Goal: Information Seeking & Learning: Learn about a topic

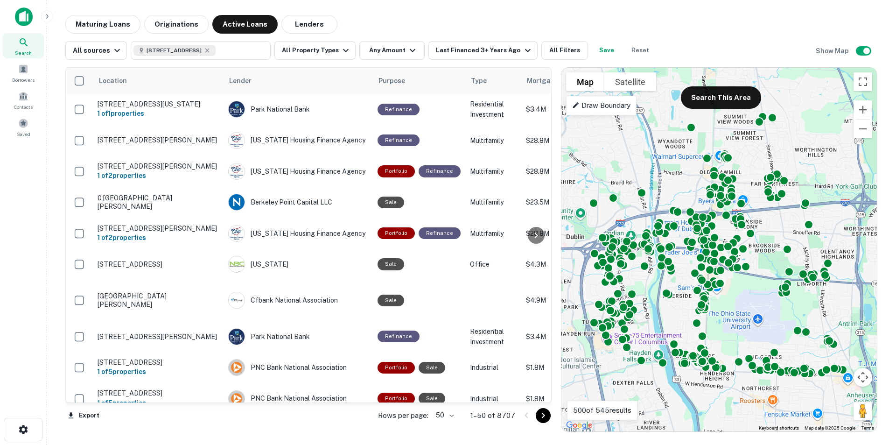
click at [211, 47] on icon at bounding box center [207, 50] width 7 height 7
type input "**********"
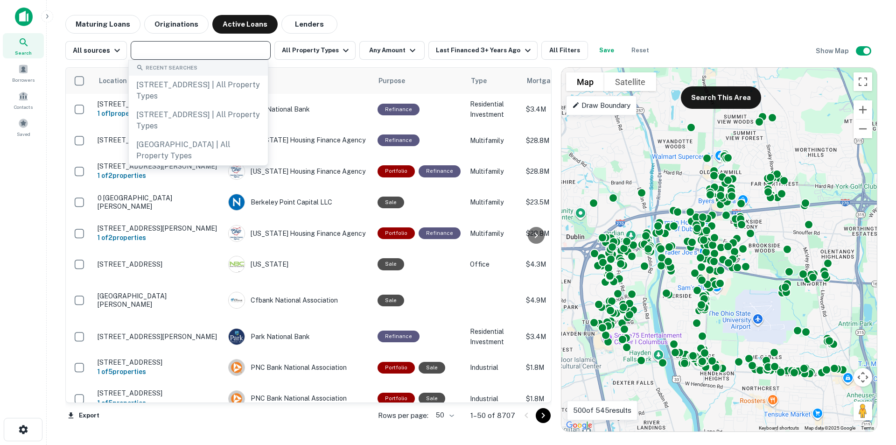
paste input "**********"
type input "**********"
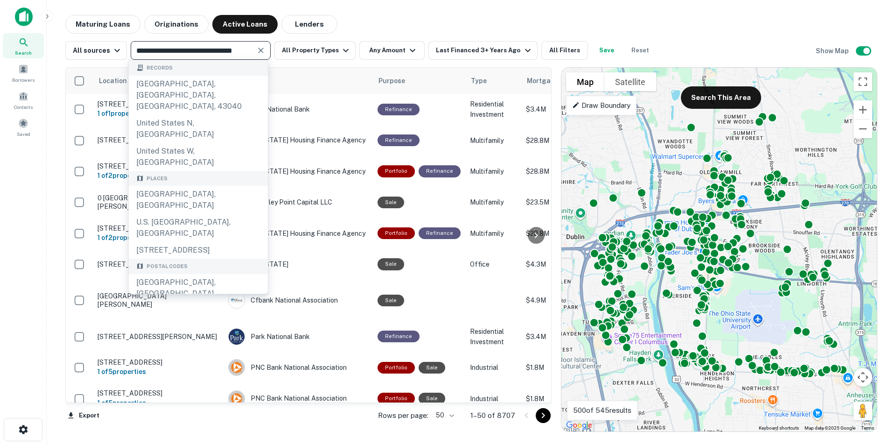
click at [228, 186] on div "Whitehall, OH 43213, United States" at bounding box center [198, 200] width 139 height 28
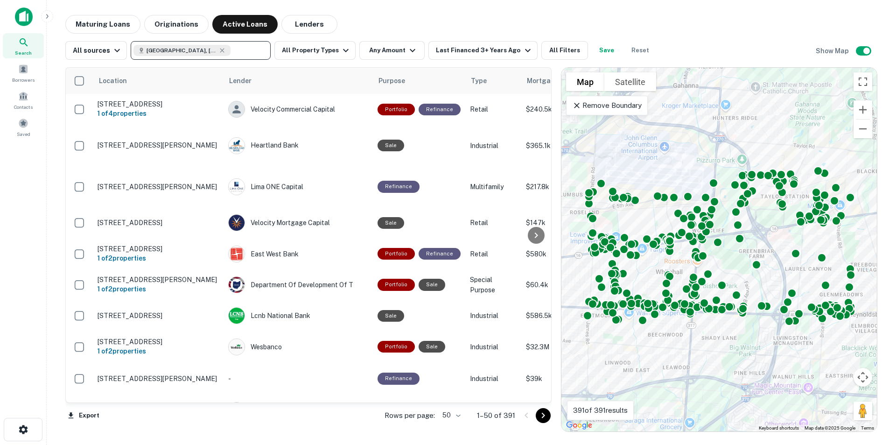
click at [175, 23] on button "Originations" at bounding box center [176, 24] width 64 height 19
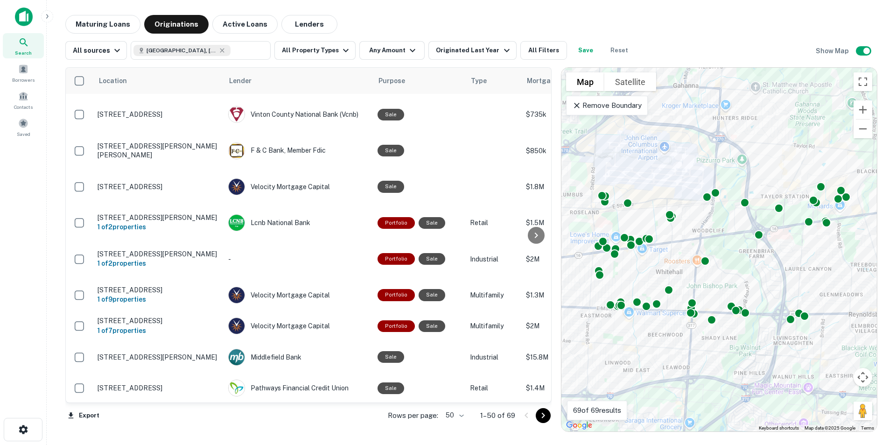
click at [535, 231] on icon at bounding box center [536, 235] width 11 height 11
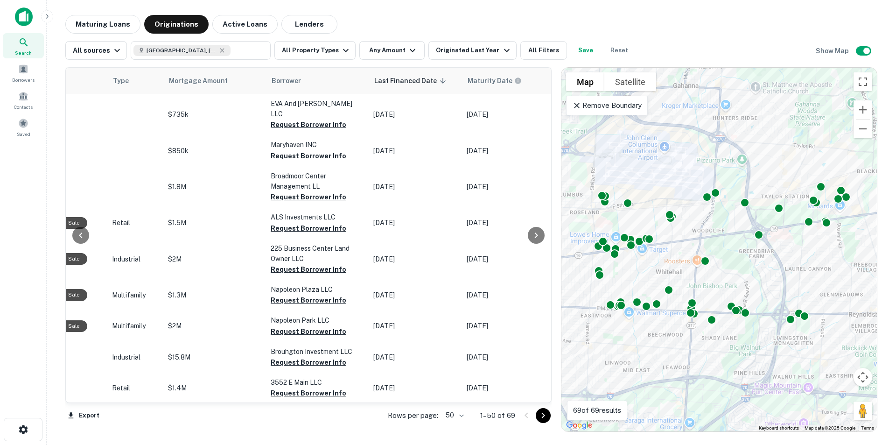
click at [535, 232] on icon at bounding box center [536, 235] width 11 height 11
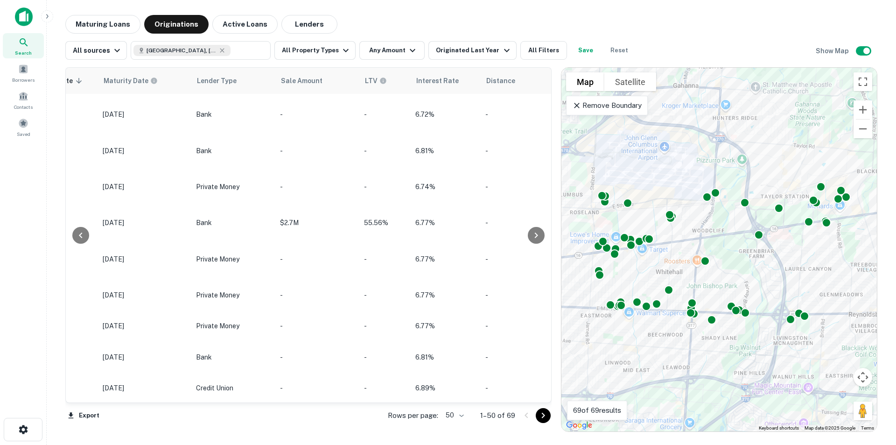
scroll to position [0, 784]
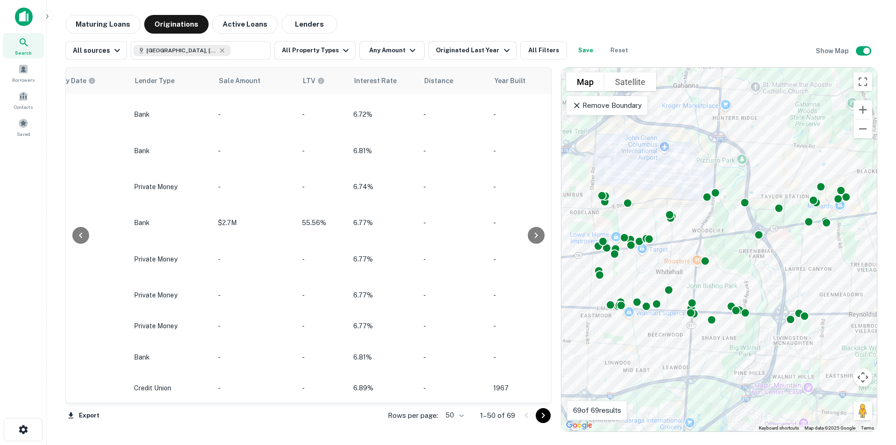
click at [537, 234] on icon at bounding box center [536, 235] width 11 height 11
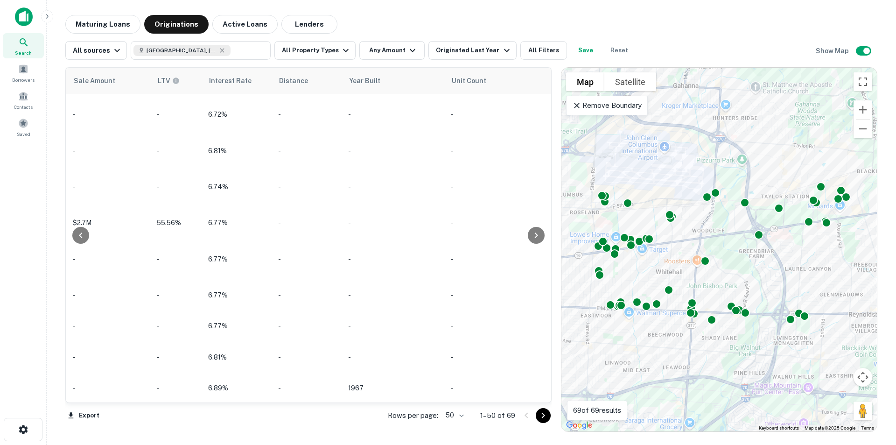
scroll to position [0, 956]
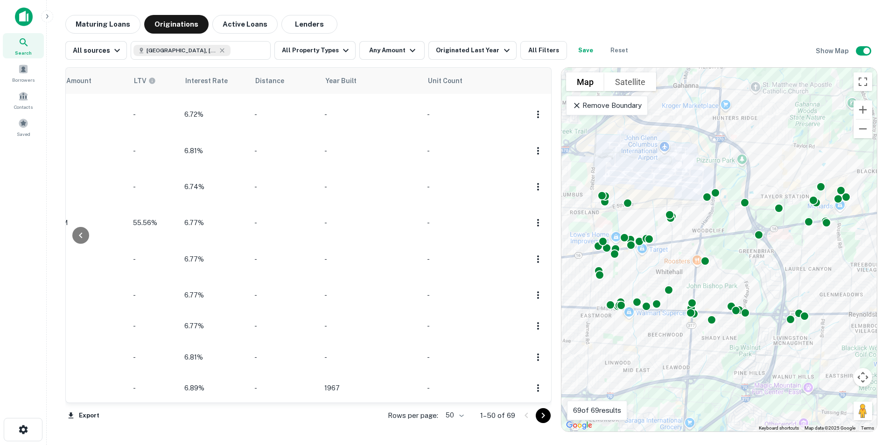
click at [535, 239] on td at bounding box center [538, 259] width 26 height 41
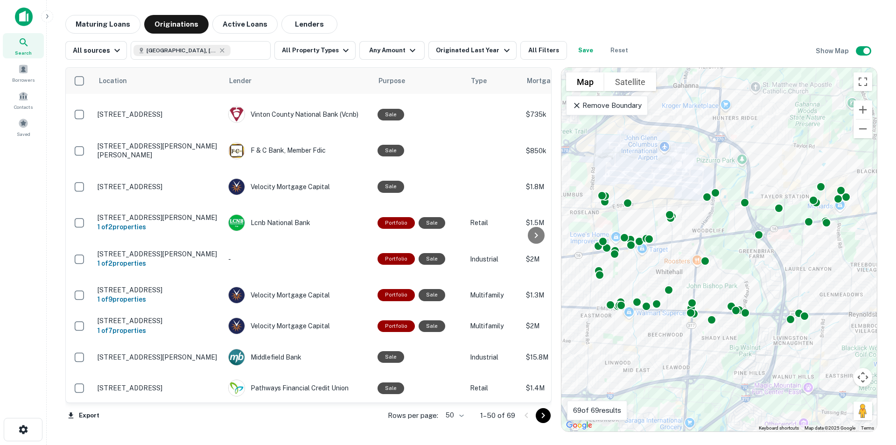
click at [222, 49] on icon at bounding box center [221, 50] width 7 height 7
type input "**********"
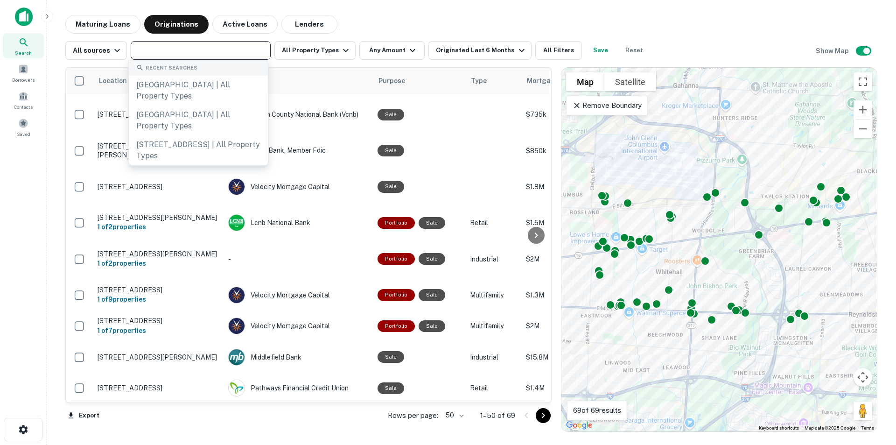
paste input "**********"
type input "**********"
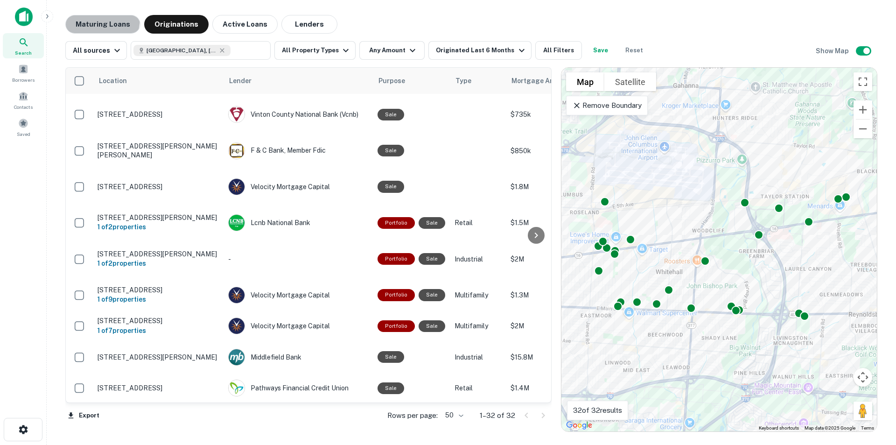
click at [88, 18] on button "Maturing Loans" at bounding box center [102, 24] width 75 height 19
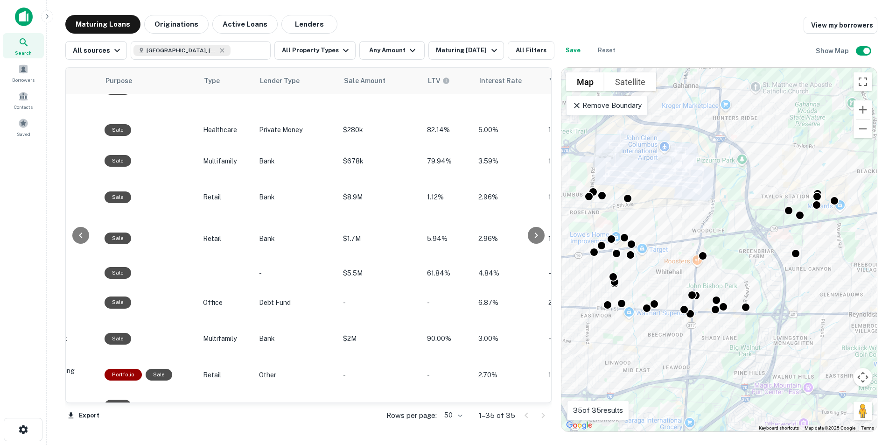
scroll to position [794, 558]
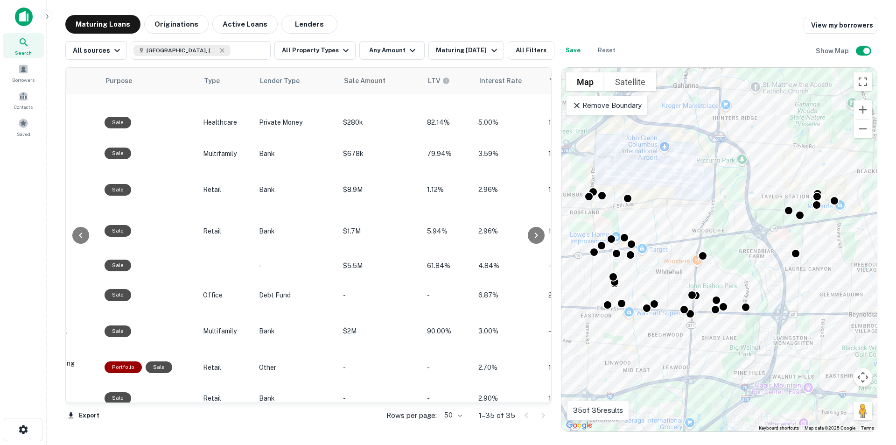
click at [370, 85] on span "Sale Amount" at bounding box center [371, 80] width 54 height 11
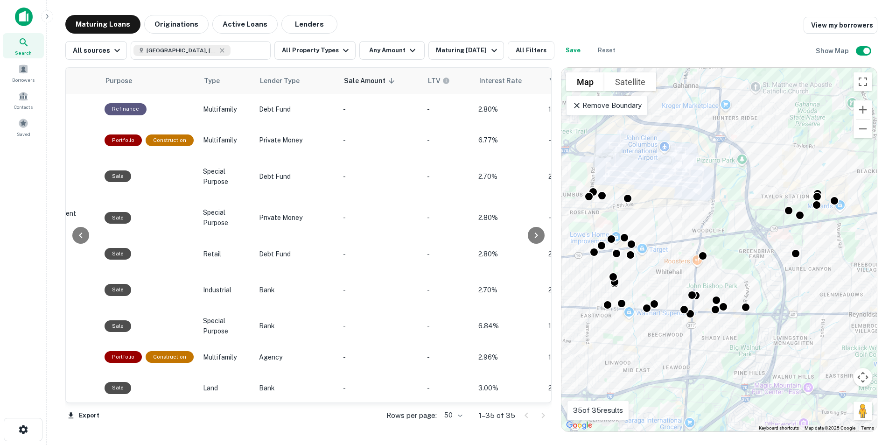
click at [396, 83] on icon at bounding box center [391, 81] width 8 height 8
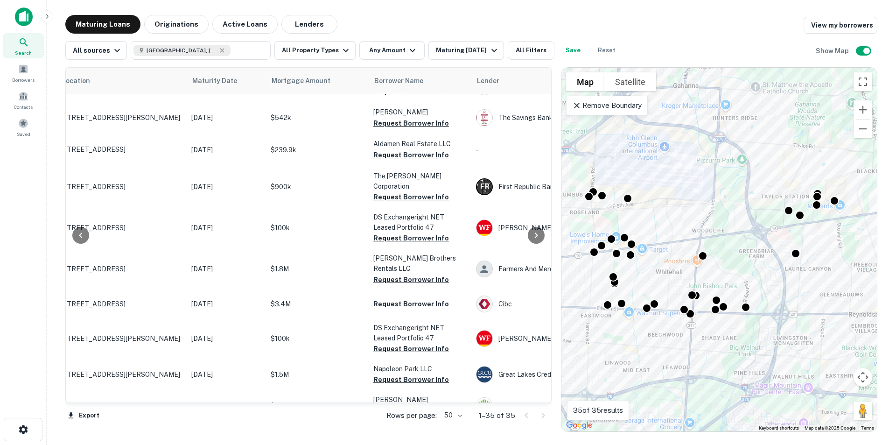
scroll to position [373, 0]
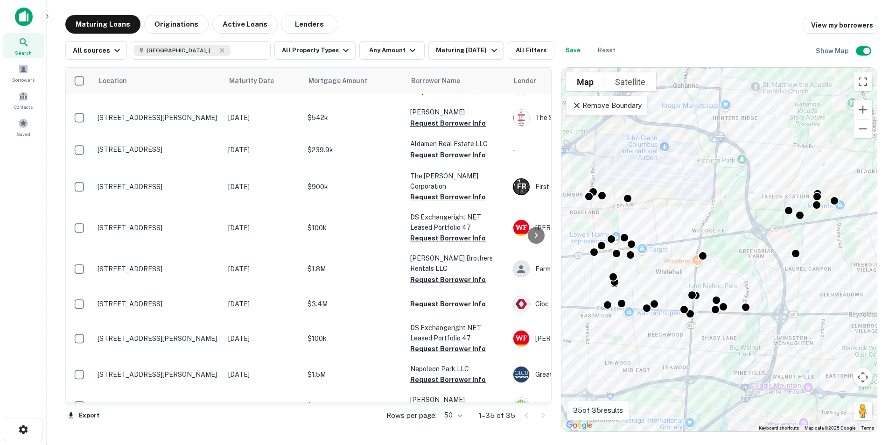
click at [314, 54] on button "All Property Types" at bounding box center [314, 50] width 81 height 19
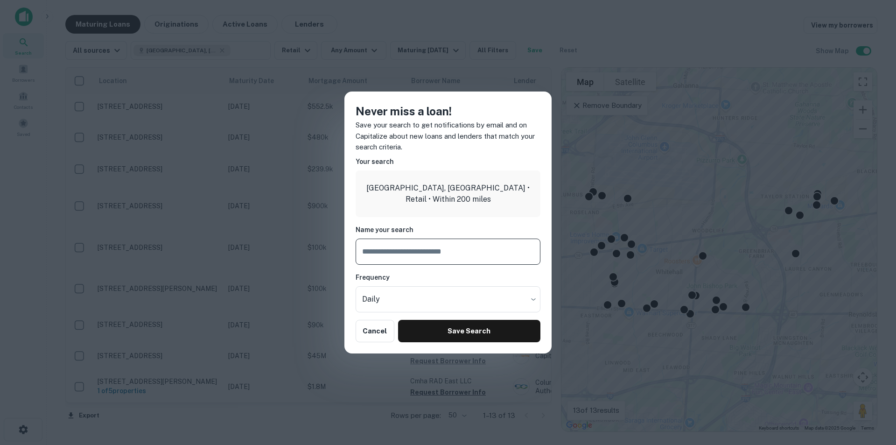
scroll to position [145, 0]
click at [434, 327] on button "Save Search" at bounding box center [469, 331] width 142 height 22
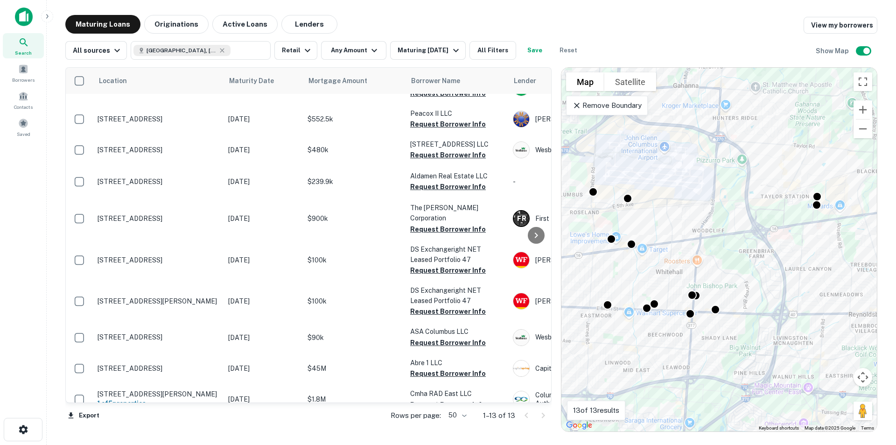
click at [185, 50] on span "[GEOGRAPHIC_DATA], [GEOGRAPHIC_DATA]" at bounding box center [182, 50] width 70 height 8
type input "**********"
click at [260, 54] on icon "Clear" at bounding box center [260, 50] width 9 height 9
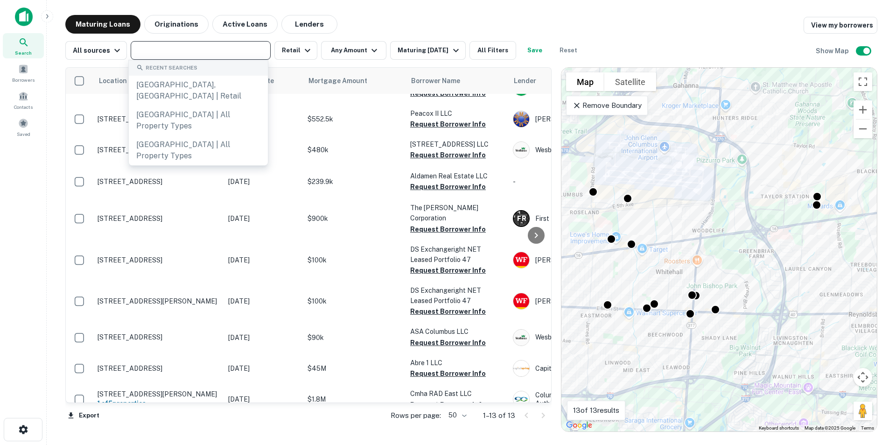
paste input "**********"
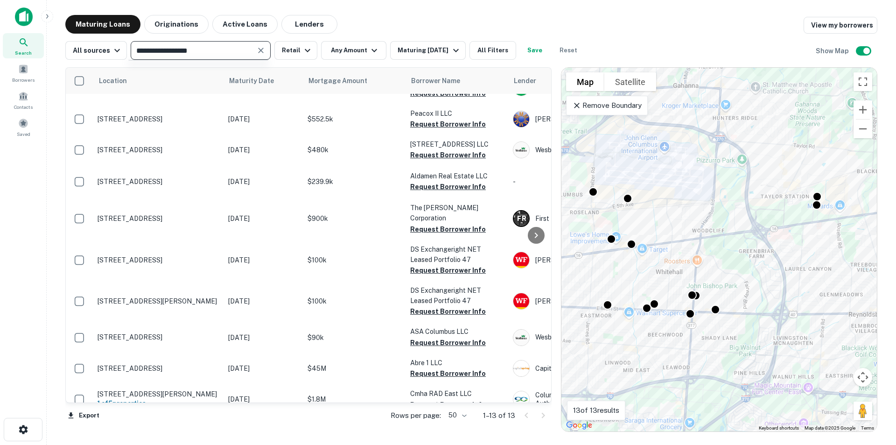
type input "**********"
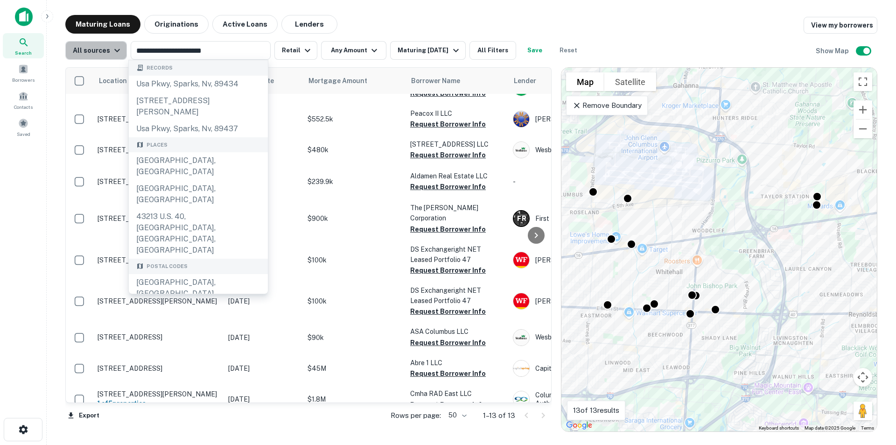
click at [114, 52] on icon "button" at bounding box center [117, 50] width 11 height 11
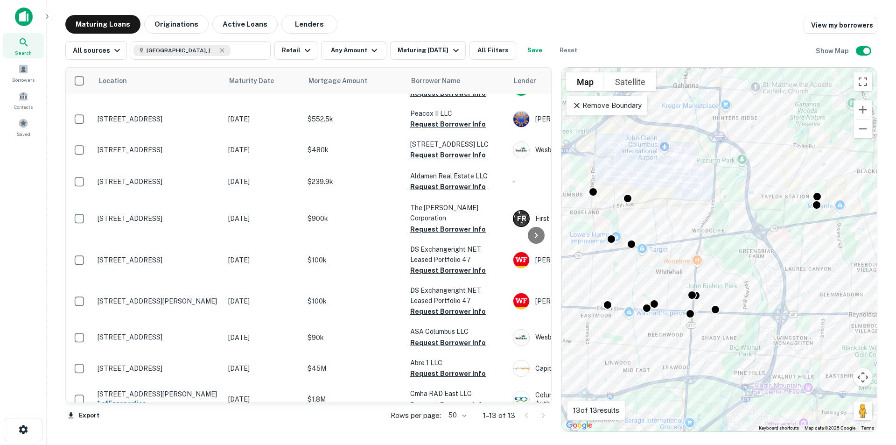
click at [113, 444] on div at bounding box center [448, 445] width 896 height 0
click at [21, 15] on img at bounding box center [24, 16] width 18 height 19
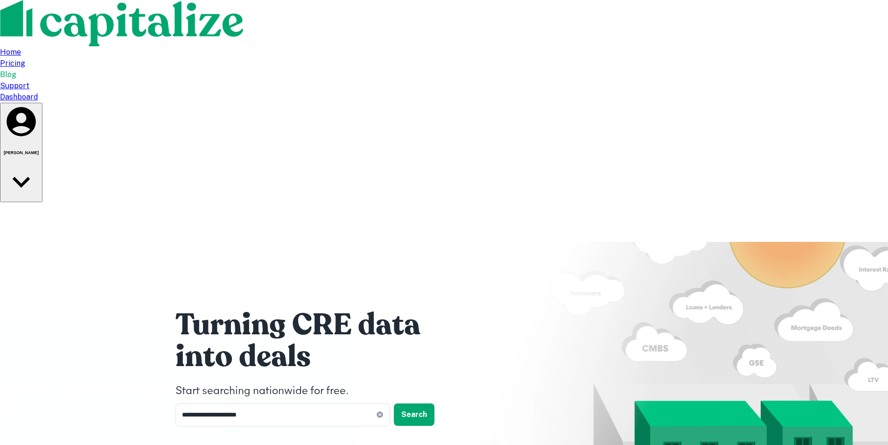
click at [377, 412] on icon at bounding box center [380, 415] width 6 height 6
click at [289, 403] on input "text" at bounding box center [280, 414] width 208 height 23
paste input "**********"
type input "**********"
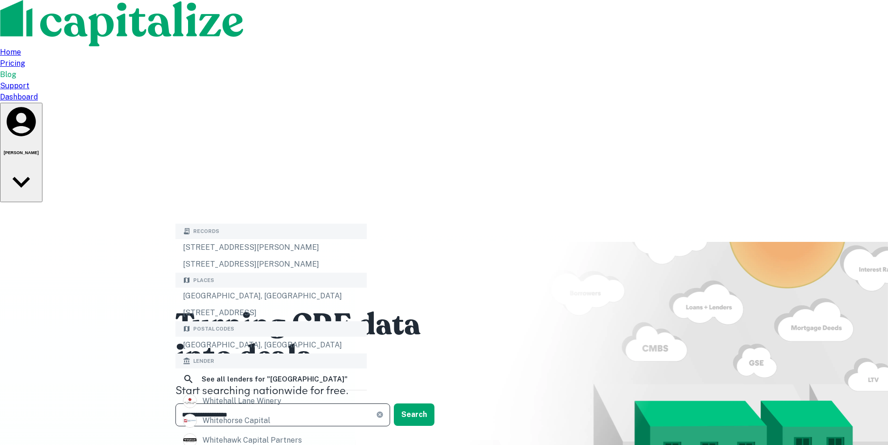
click at [325, 296] on div "Whitehall, OH 43213, USA" at bounding box center [271, 296] width 191 height 17
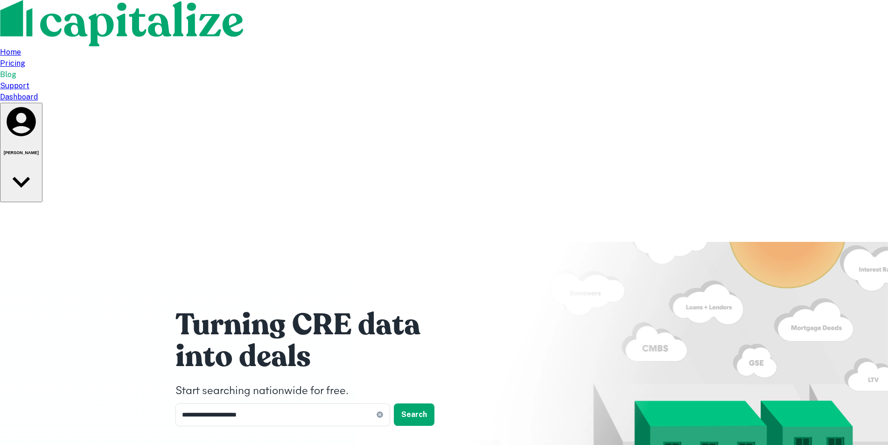
click at [421, 403] on button "Search" at bounding box center [414, 414] width 41 height 22
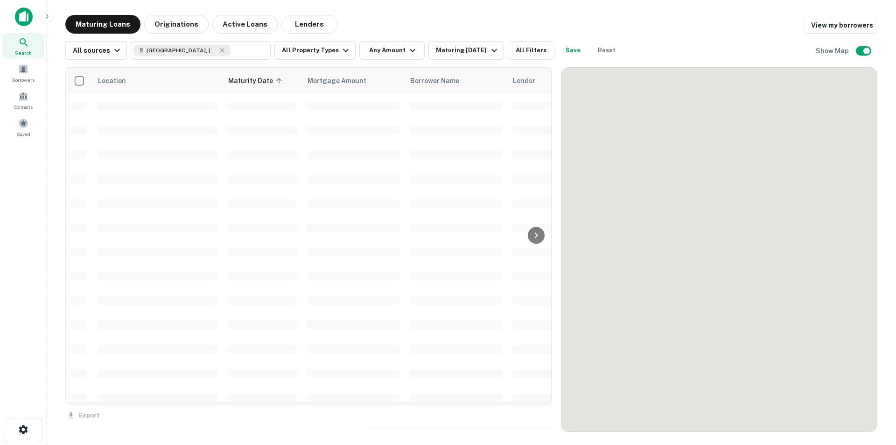
scroll to position [145, 0]
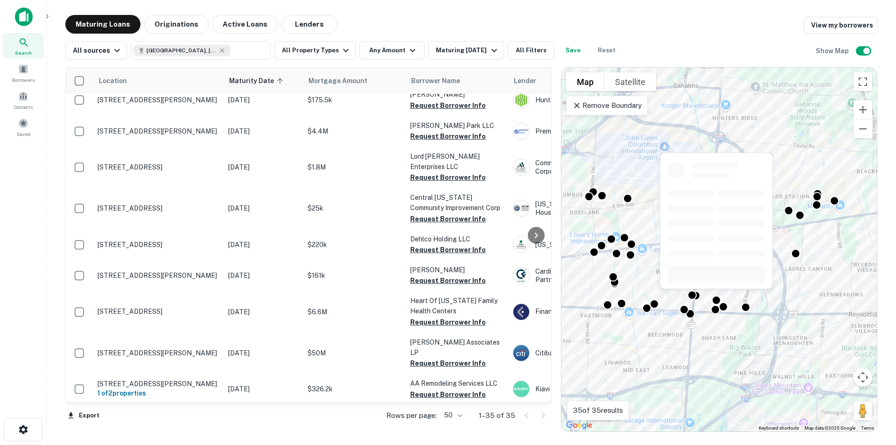
click at [717, 298] on div at bounding box center [716, 299] width 9 height 9
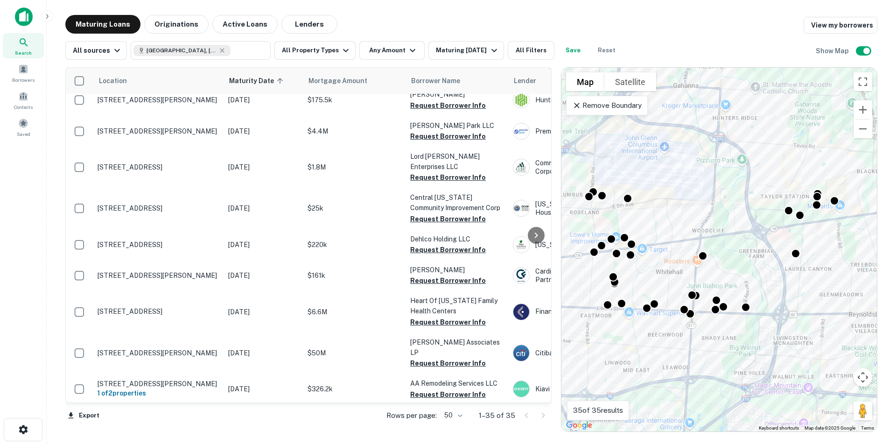
click at [321, 46] on button "All Property Types" at bounding box center [314, 50] width 81 height 19
drag, startPoint x: 315, startPoint y: 329, endPoint x: 320, endPoint y: 319, distance: 11.3
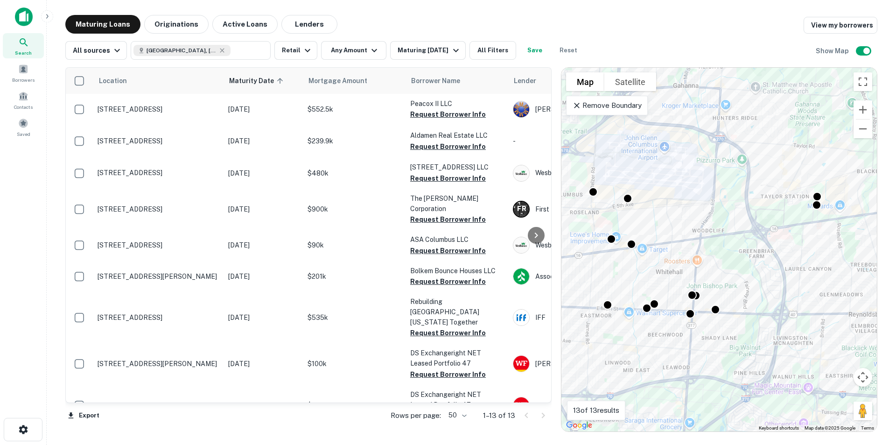
drag, startPoint x: 232, startPoint y: 403, endPoint x: 243, endPoint y: 396, distance: 12.6
click at [245, 398] on div "Location Maturity Date sorted ascending Mortgage Amount Borrower Name Lender Pu…" at bounding box center [308, 235] width 486 height 337
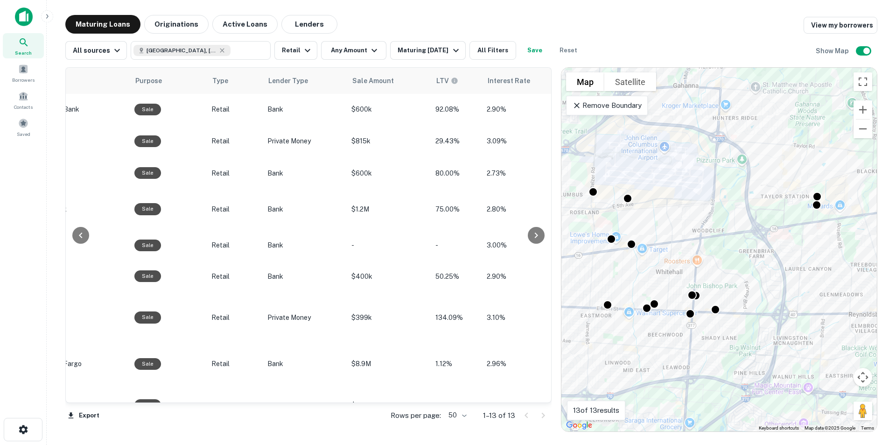
scroll to position [0, 542]
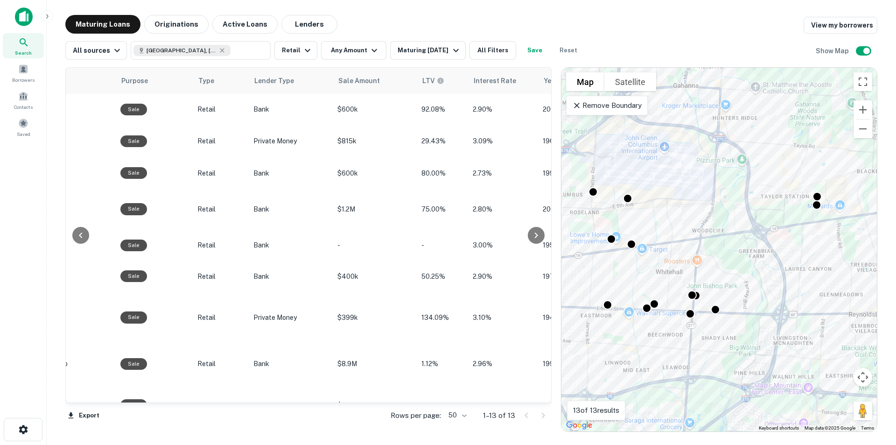
click at [371, 77] on span "Sale Amount" at bounding box center [365, 80] width 54 height 11
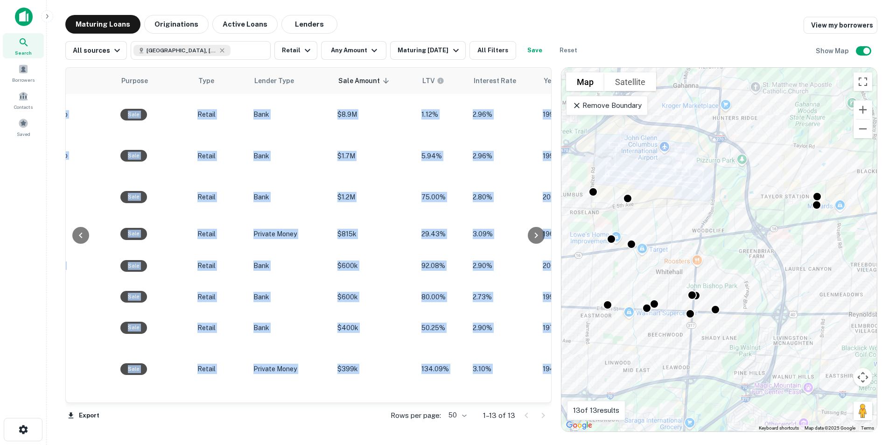
click at [377, 120] on td "$8.9M" at bounding box center [375, 114] width 84 height 41
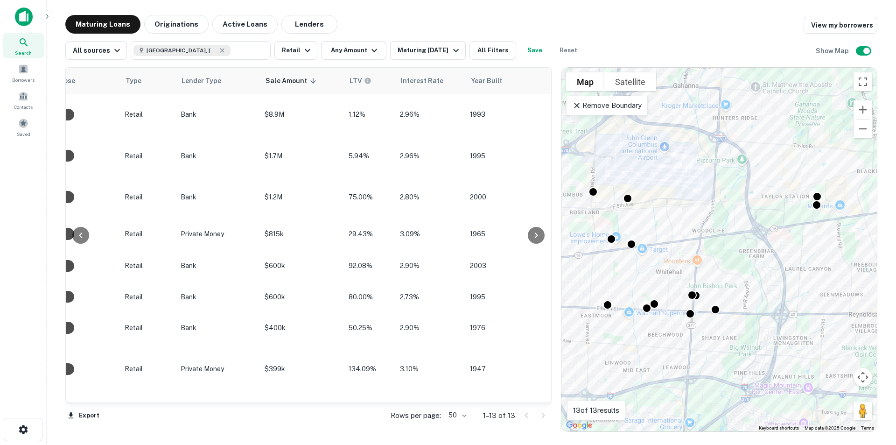
scroll to position [0, 619]
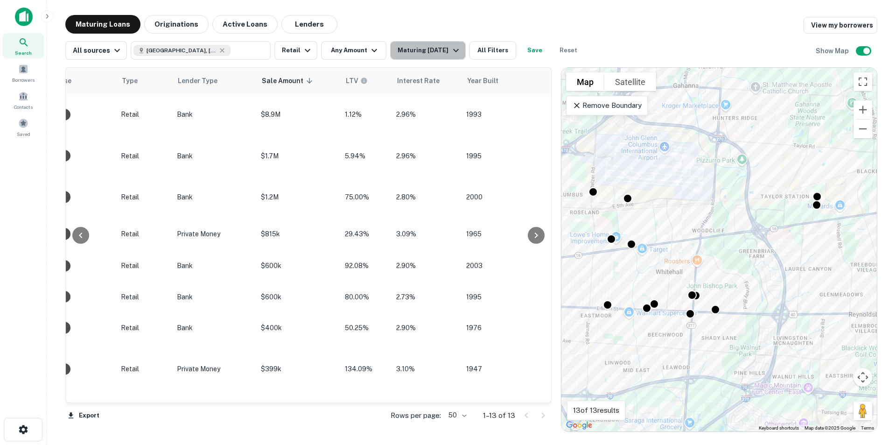
click at [432, 56] on div "Maturing In 1 Year" at bounding box center [429, 50] width 63 height 11
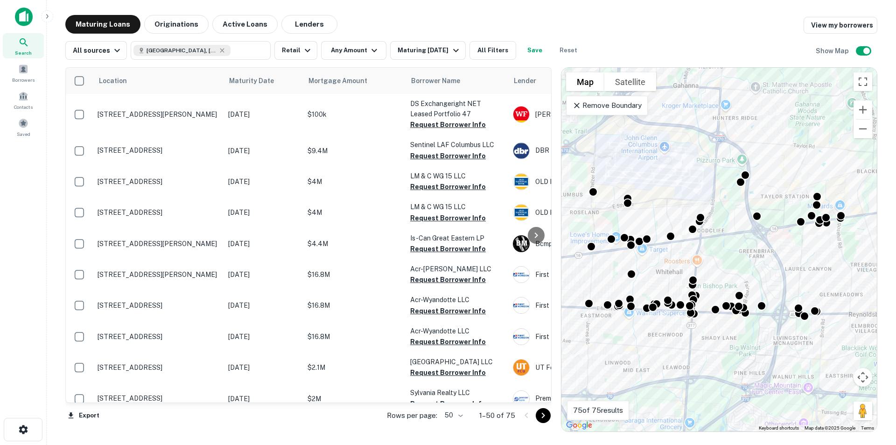
click at [164, 110] on td "[STREET_ADDRESS][PERSON_NAME]" at bounding box center [158, 114] width 131 height 41
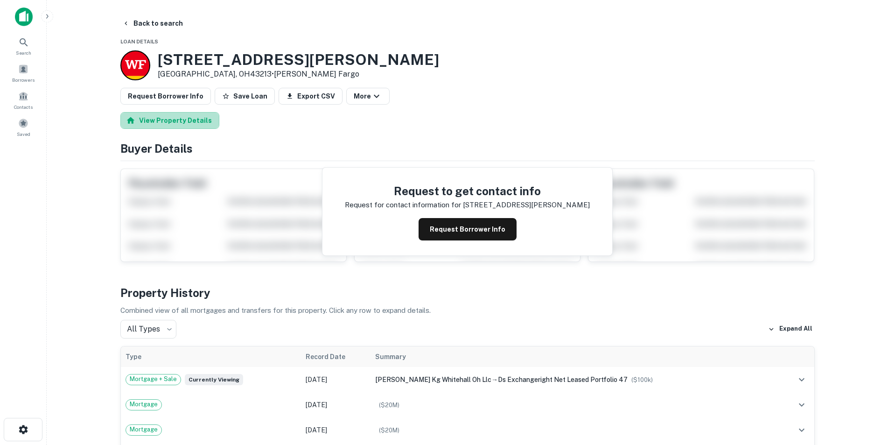
click at [171, 123] on button "View Property Details" at bounding box center [169, 120] width 99 height 17
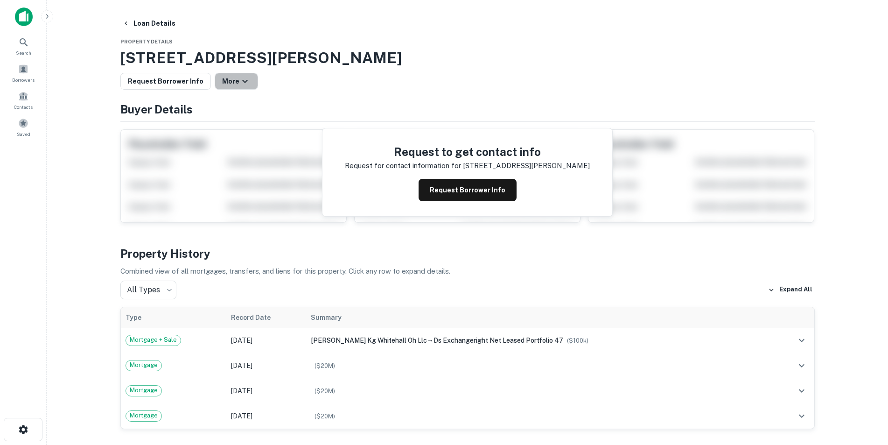
click at [227, 87] on button "More" at bounding box center [236, 81] width 43 height 17
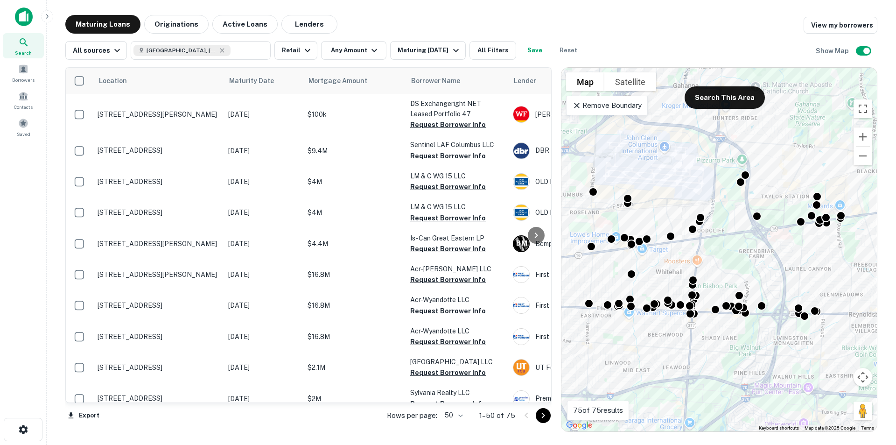
click at [128, 113] on p "[STREET_ADDRESS][PERSON_NAME]" at bounding box center [158, 114] width 121 height 8
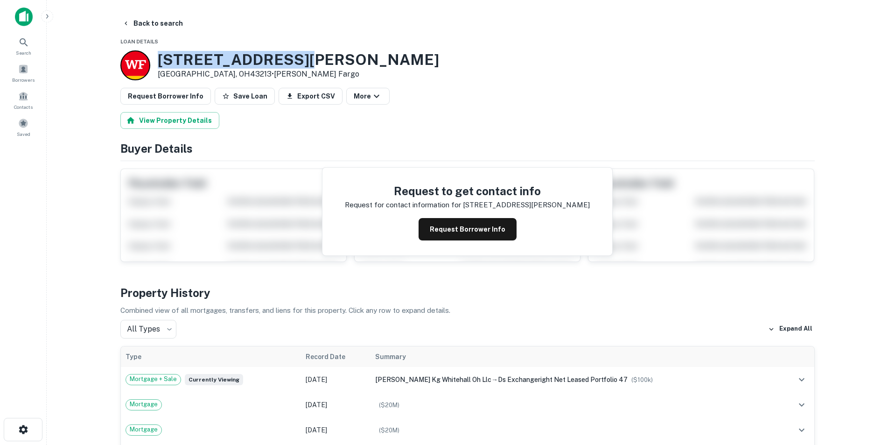
drag, startPoint x: 310, startPoint y: 62, endPoint x: 156, endPoint y: 51, distance: 154.4
click at [156, 51] on div "[STREET_ADDRESS][PERSON_NAME] • [PERSON_NAME] Fargo" at bounding box center [467, 65] width 695 height 30
copy h3 "[STREET_ADDRESS][PERSON_NAME]"
